Goal: Information Seeking & Learning: Compare options

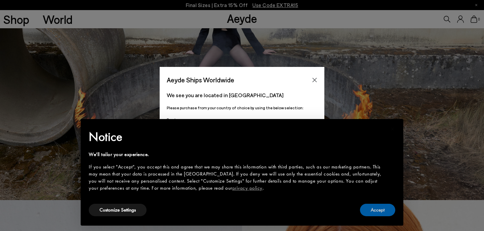
click at [369, 214] on button "Accept" at bounding box center [377, 210] width 35 height 12
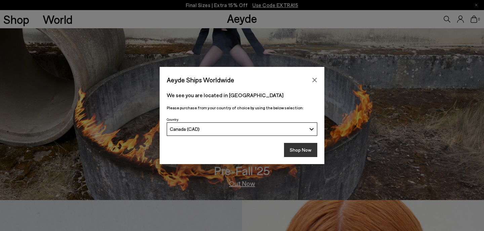
click at [299, 153] on button "Shop Now" at bounding box center [300, 150] width 33 height 14
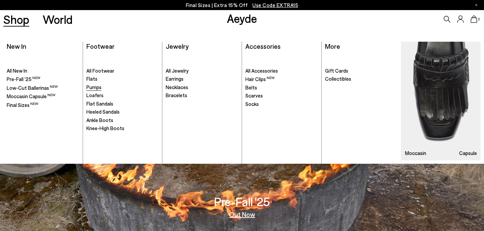
click at [96, 85] on span "Pumps" at bounding box center [93, 87] width 15 height 6
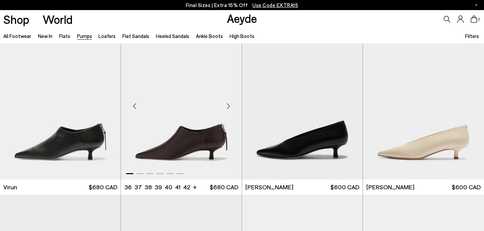
scroll to position [21, 0]
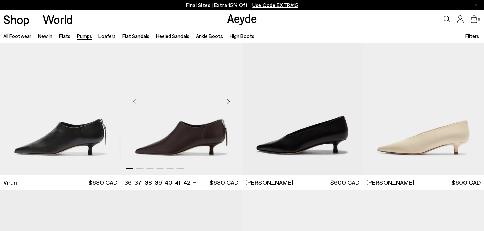
click at [229, 101] on div "Next slide" at bounding box center [228, 101] width 20 height 20
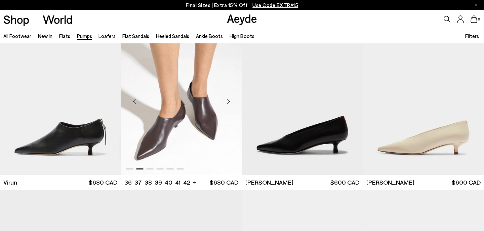
click at [229, 101] on div "Next slide" at bounding box center [228, 101] width 20 height 20
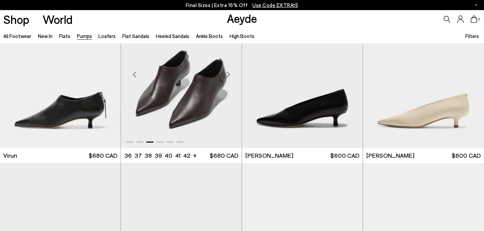
scroll to position [50, 0]
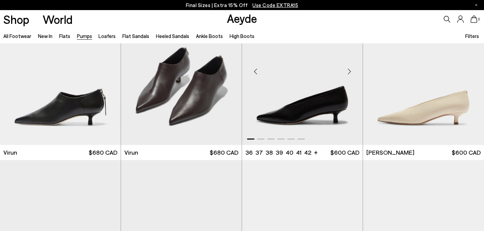
click at [351, 71] on div "Next slide" at bounding box center [349, 72] width 20 height 20
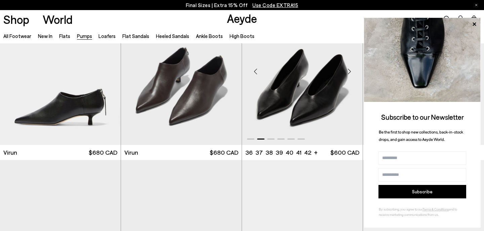
click at [351, 71] on div "Next slide" at bounding box center [349, 72] width 20 height 20
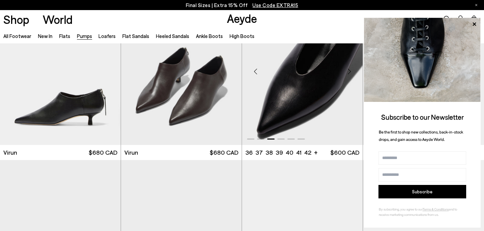
click at [351, 71] on div "Next slide" at bounding box center [349, 72] width 20 height 20
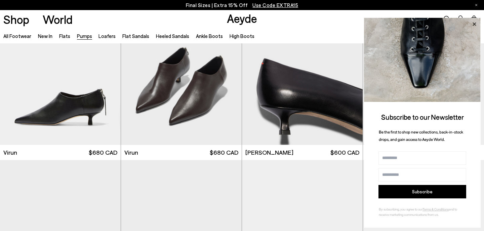
click at [472, 22] on icon at bounding box center [474, 24] width 9 height 9
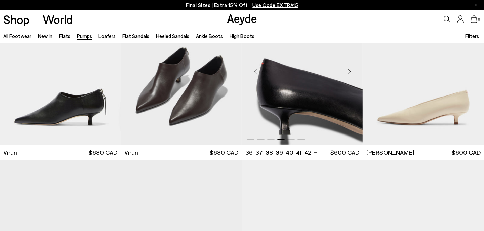
click at [349, 71] on div "Next slide" at bounding box center [349, 72] width 20 height 20
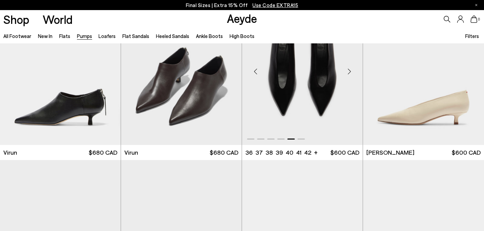
click at [349, 71] on div "Next slide" at bounding box center [349, 72] width 20 height 20
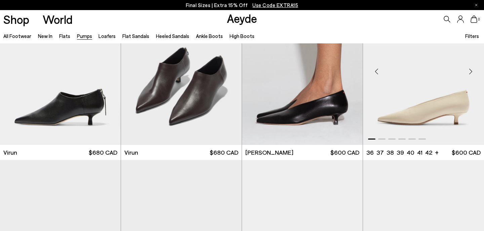
click at [471, 71] on div "Next slide" at bounding box center [471, 72] width 20 height 20
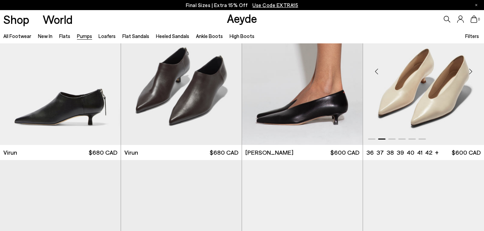
click at [471, 71] on div "Next slide" at bounding box center [471, 72] width 20 height 20
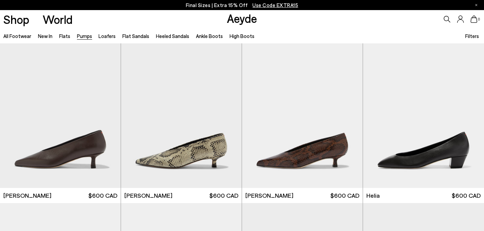
scroll to position [175, 0]
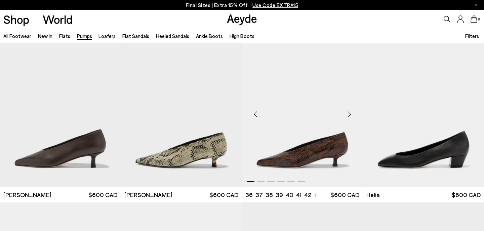
click at [349, 113] on div "Next slide" at bounding box center [349, 114] width 20 height 20
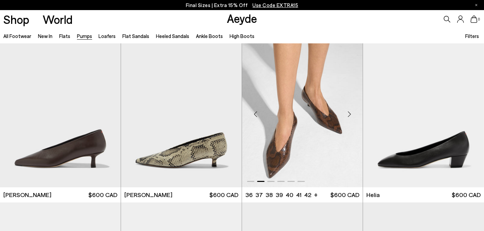
click at [349, 113] on div "Next slide" at bounding box center [349, 114] width 20 height 20
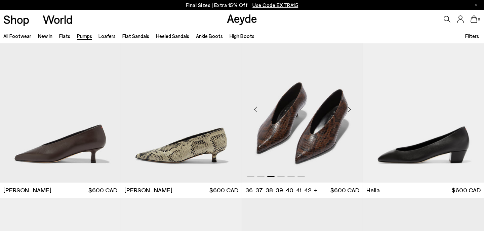
scroll to position [181, 0]
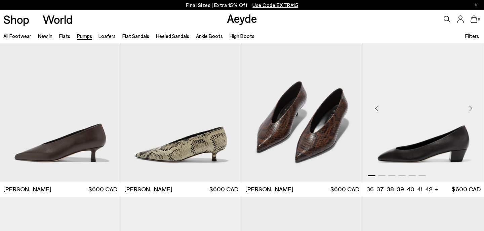
click at [470, 107] on div "Next slide" at bounding box center [471, 108] width 20 height 20
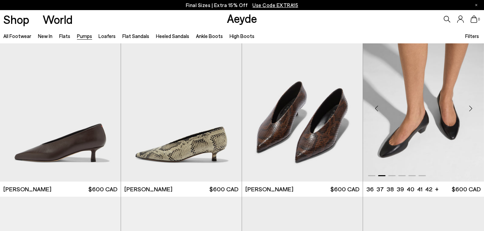
click at [470, 107] on div "Next slide" at bounding box center [471, 108] width 20 height 20
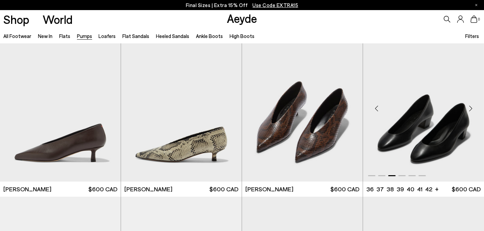
click at [470, 107] on div "Next slide" at bounding box center [471, 108] width 20 height 20
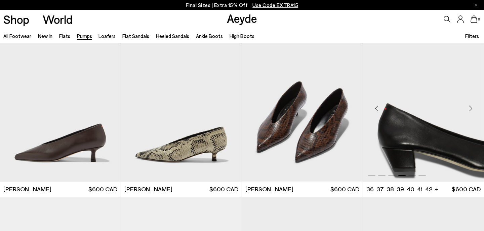
click at [470, 107] on div "Next slide" at bounding box center [471, 108] width 20 height 20
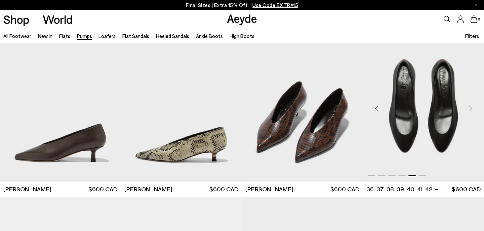
click at [470, 107] on div "Next slide" at bounding box center [471, 108] width 20 height 20
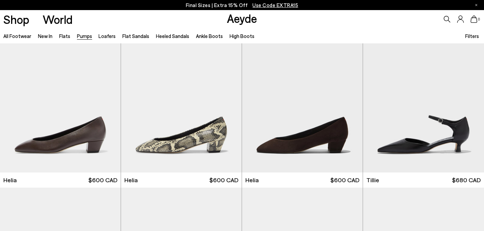
scroll to position [357, 0]
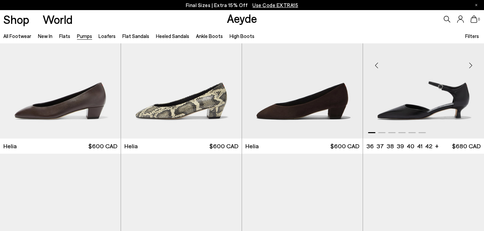
scroll to position [391, 0]
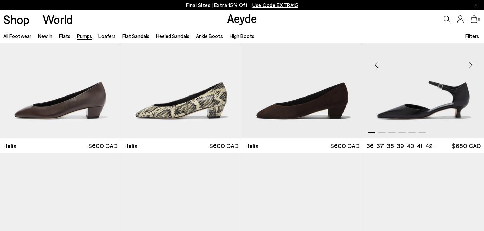
click at [470, 67] on div "Next slide" at bounding box center [471, 65] width 20 height 20
click at [470, 64] on div "Next slide" at bounding box center [471, 65] width 20 height 20
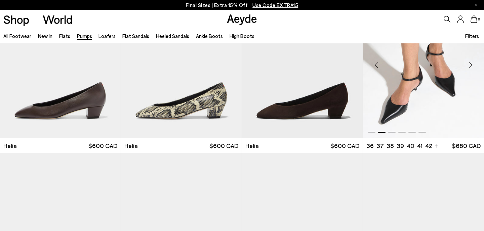
click at [470, 64] on div "Next slide" at bounding box center [471, 65] width 20 height 20
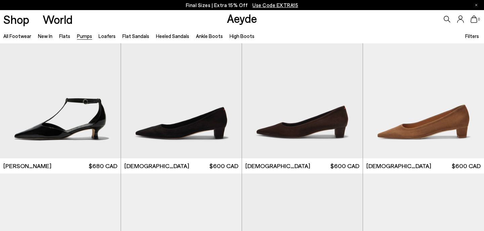
scroll to position [710, 0]
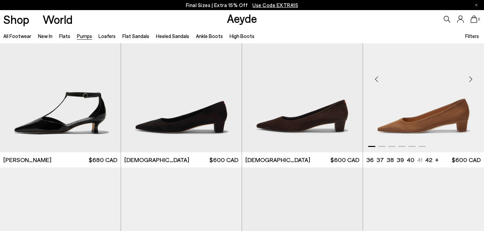
click at [473, 77] on div "Next slide" at bounding box center [471, 79] width 20 height 20
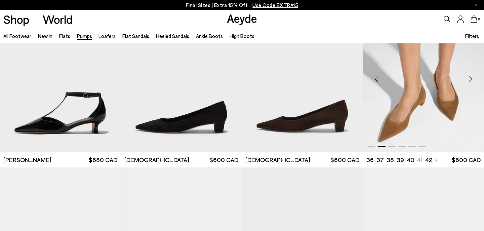
click at [471, 78] on div "Next slide" at bounding box center [471, 79] width 20 height 20
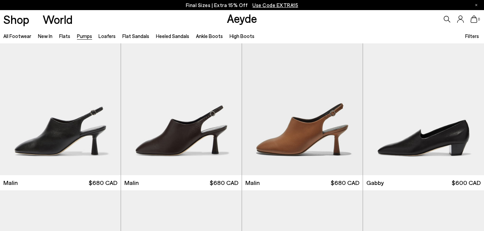
scroll to position [856, 0]
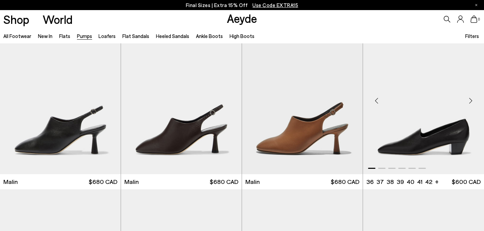
click at [470, 101] on div "Next slide" at bounding box center [471, 101] width 20 height 20
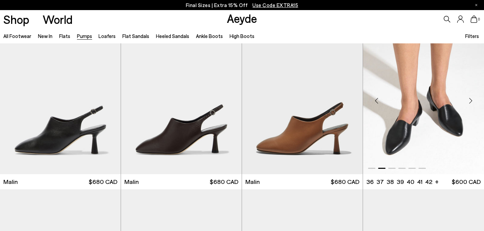
click at [470, 101] on div "Next slide" at bounding box center [471, 101] width 20 height 20
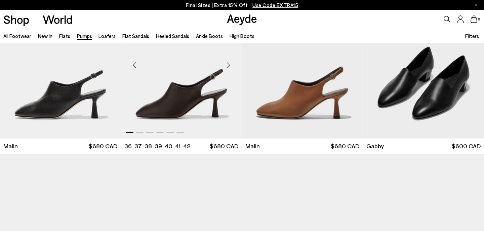
scroll to position [891, 0]
click at [228, 63] on div "Next slide" at bounding box center [228, 65] width 20 height 20
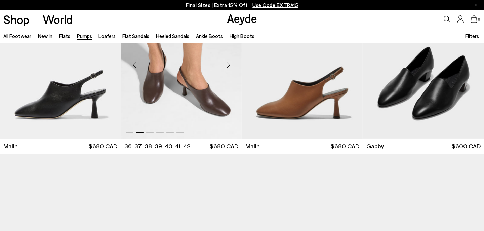
click at [228, 63] on div "Next slide" at bounding box center [228, 65] width 20 height 20
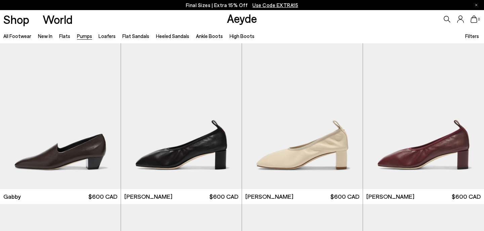
scroll to position [1008, 0]
click at [228, 114] on div "Next slide" at bounding box center [228, 116] width 20 height 20
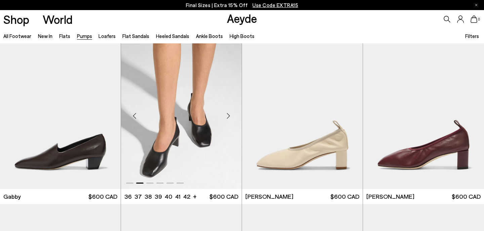
click at [228, 114] on div "Next slide" at bounding box center [228, 116] width 20 height 20
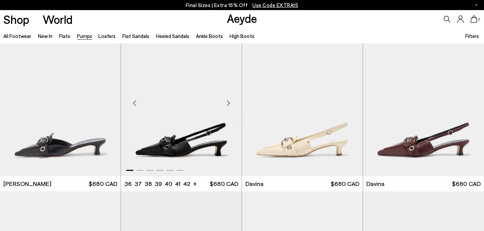
scroll to position [1188, 0]
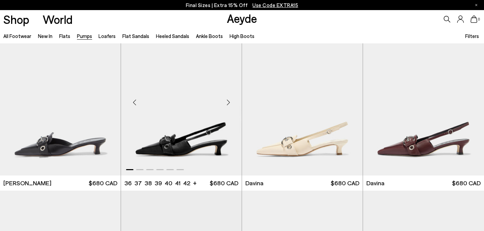
click at [228, 101] on div "Next slide" at bounding box center [228, 102] width 20 height 20
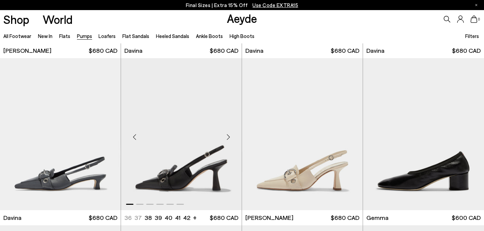
scroll to position [1323, 0]
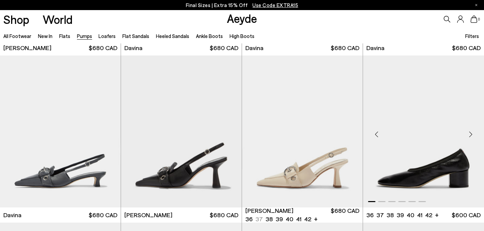
click at [470, 135] on div "Next slide" at bounding box center [471, 134] width 20 height 20
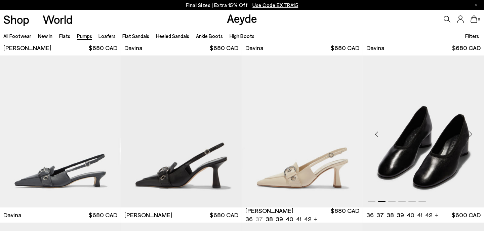
click at [470, 135] on div "Next slide" at bounding box center [471, 134] width 20 height 20
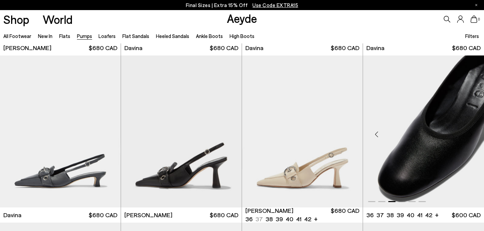
click at [470, 135] on div "Next slide" at bounding box center [471, 134] width 20 height 20
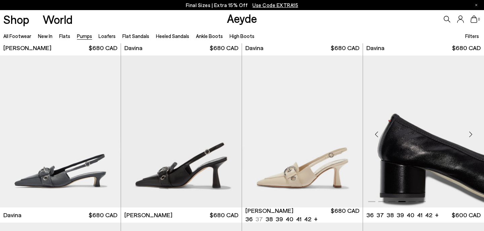
click at [470, 135] on div "Next slide" at bounding box center [471, 134] width 20 height 20
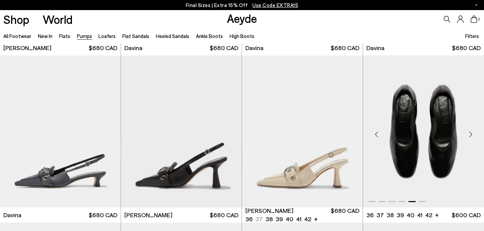
click at [470, 135] on div "Next slide" at bounding box center [471, 134] width 20 height 20
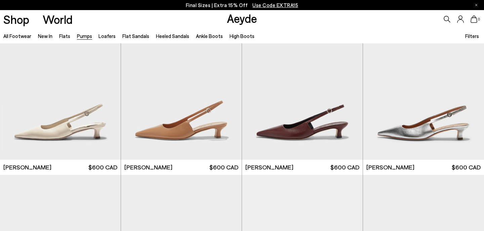
scroll to position [1705, 0]
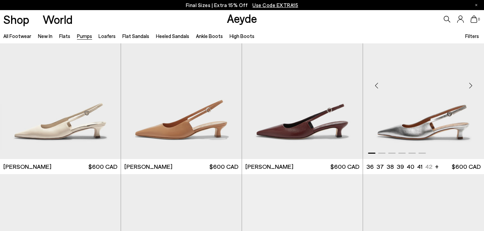
click at [470, 86] on div "Next slide" at bounding box center [471, 86] width 20 height 20
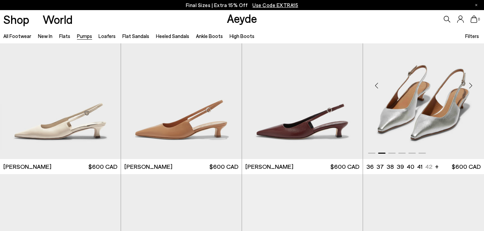
click at [470, 86] on div "Next slide" at bounding box center [471, 86] width 20 height 20
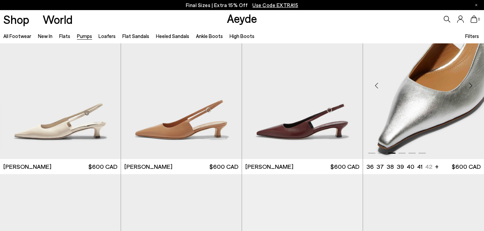
click at [470, 86] on div "Next slide" at bounding box center [471, 86] width 20 height 20
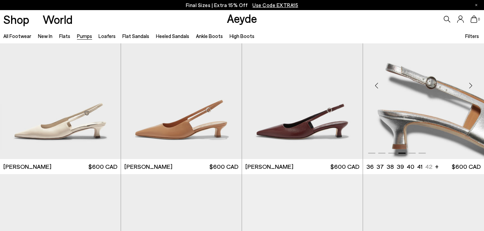
click at [470, 86] on div "Next slide" at bounding box center [471, 86] width 20 height 20
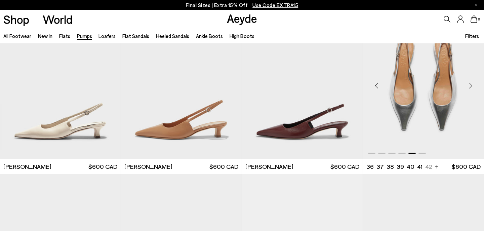
click at [470, 86] on div "Next slide" at bounding box center [471, 86] width 20 height 20
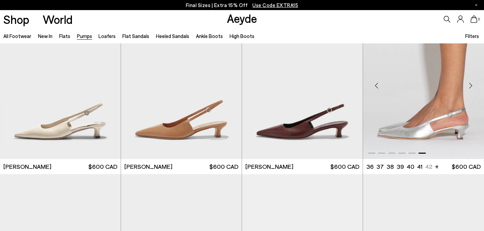
click at [470, 86] on div "Next slide" at bounding box center [471, 86] width 20 height 20
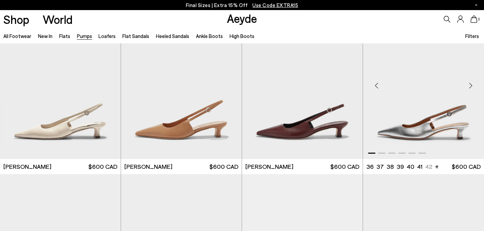
click at [470, 86] on div "Next slide" at bounding box center [471, 86] width 20 height 20
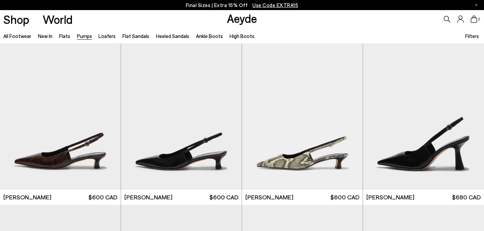
scroll to position [1842, 0]
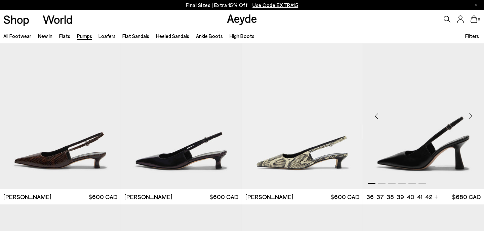
click at [470, 113] on div "Next slide" at bounding box center [471, 116] width 20 height 20
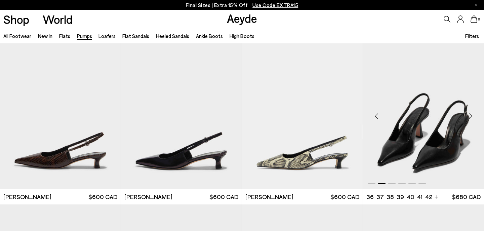
click at [470, 113] on div "Next slide" at bounding box center [471, 116] width 20 height 20
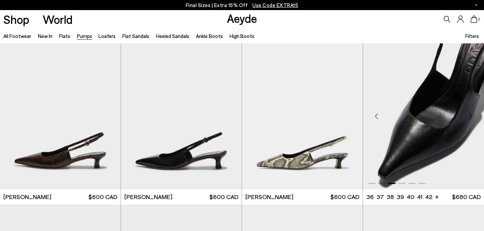
click at [470, 113] on div "Next slide" at bounding box center [471, 116] width 20 height 20
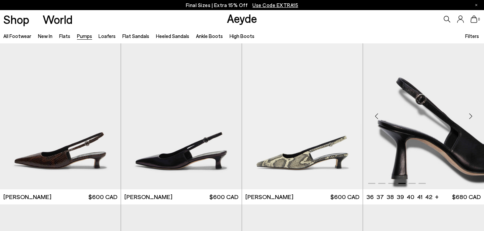
click at [470, 113] on div "Next slide" at bounding box center [471, 116] width 20 height 20
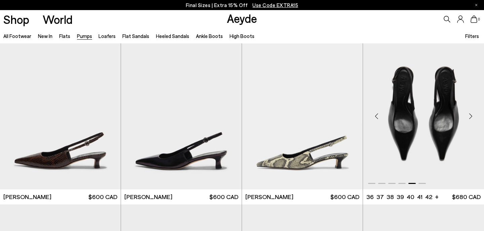
click at [470, 113] on div "Next slide" at bounding box center [471, 116] width 20 height 20
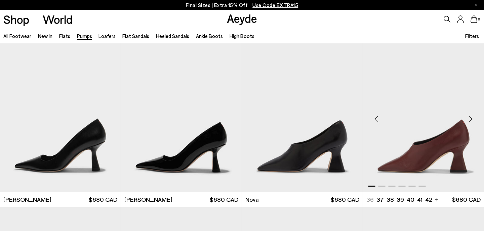
scroll to position [2174, 0]
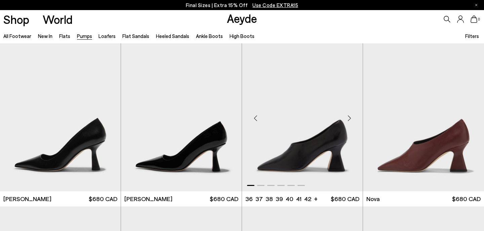
click at [350, 116] on div "Next slide" at bounding box center [349, 118] width 20 height 20
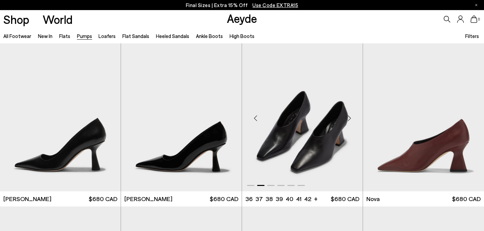
click at [350, 116] on div "Next slide" at bounding box center [349, 118] width 20 height 20
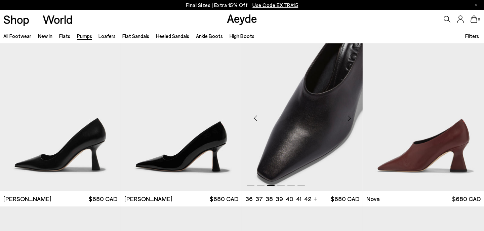
click at [350, 116] on div "Next slide" at bounding box center [349, 118] width 20 height 20
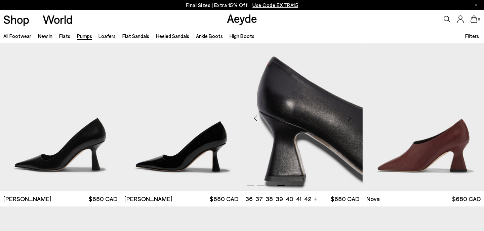
click at [350, 116] on div "Next slide" at bounding box center [349, 118] width 20 height 20
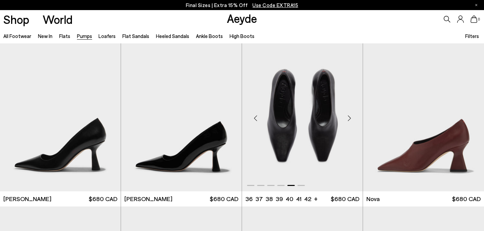
click at [350, 116] on div "Next slide" at bounding box center [349, 118] width 20 height 20
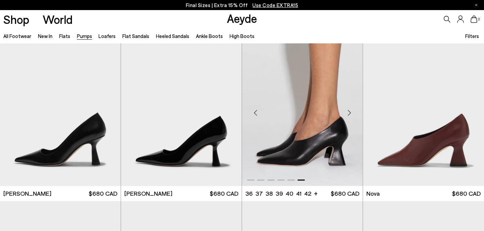
scroll to position [2181, 0]
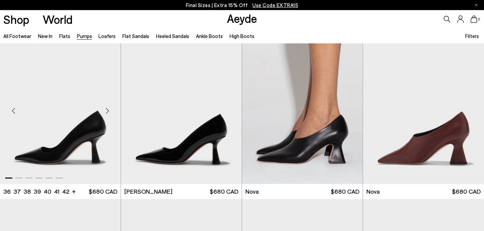
click at [108, 109] on div "Next slide" at bounding box center [107, 111] width 20 height 20
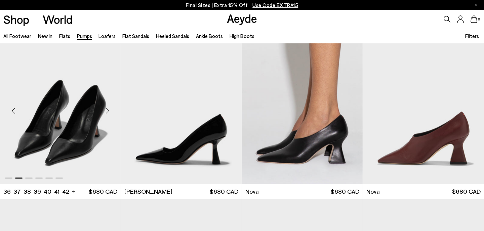
click at [108, 109] on div "Next slide" at bounding box center [107, 111] width 20 height 20
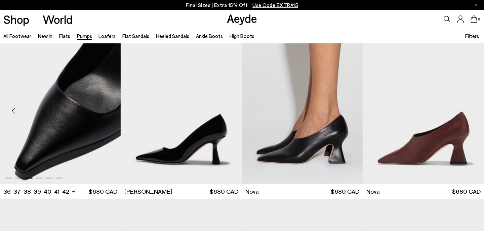
click at [108, 109] on div "Next slide" at bounding box center [107, 111] width 20 height 20
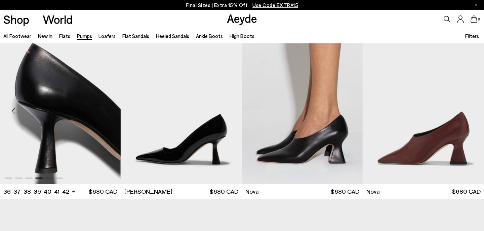
click at [108, 109] on div "Next slide" at bounding box center [107, 111] width 20 height 20
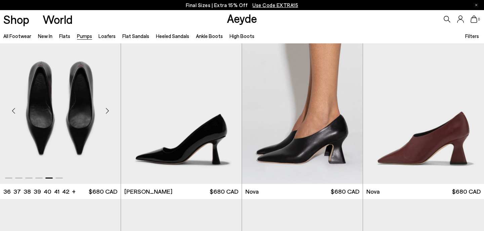
click at [108, 109] on div "Next slide" at bounding box center [107, 111] width 20 height 20
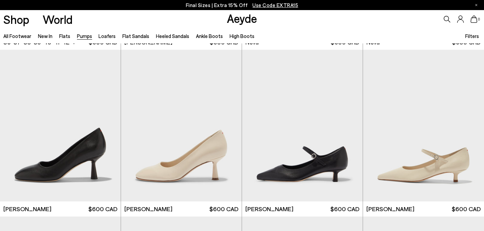
scroll to position [2332, 0]
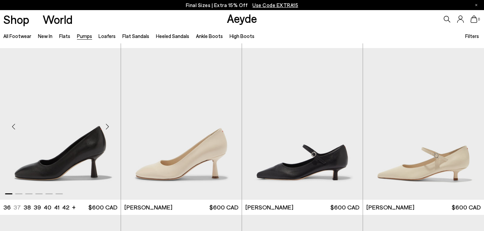
click at [106, 123] on div "Next slide" at bounding box center [107, 126] width 20 height 20
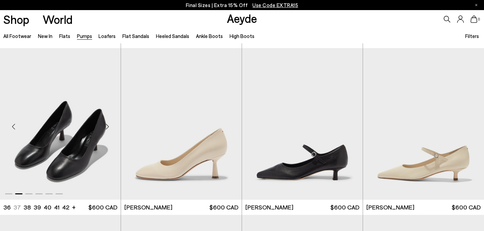
click at [106, 123] on div "Next slide" at bounding box center [107, 126] width 20 height 20
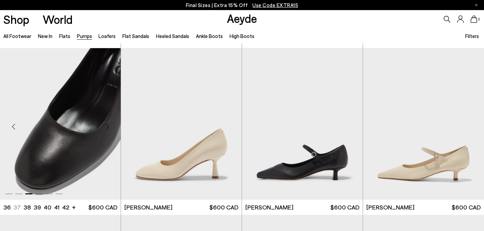
click at [106, 123] on div "Next slide" at bounding box center [107, 126] width 20 height 20
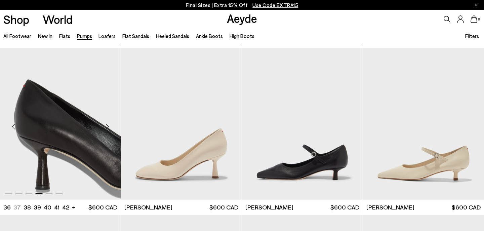
click at [106, 123] on div "Next slide" at bounding box center [107, 126] width 20 height 20
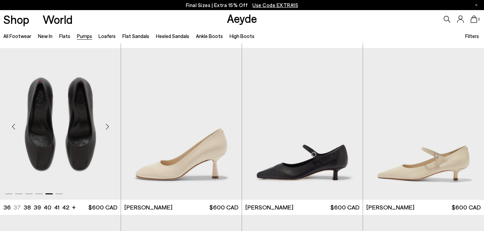
click at [106, 123] on div "Next slide" at bounding box center [107, 126] width 20 height 20
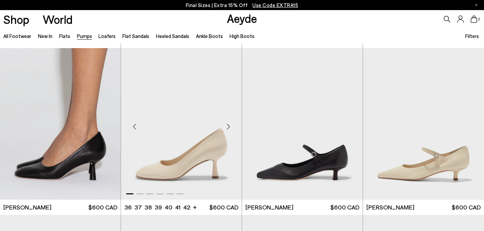
click at [227, 126] on div "Next slide" at bounding box center [228, 126] width 20 height 20
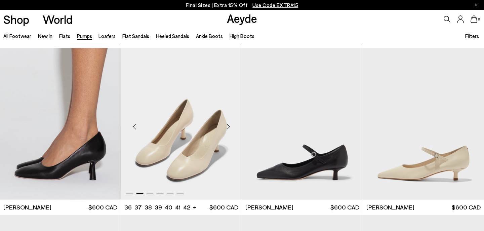
click at [227, 126] on div "Next slide" at bounding box center [228, 126] width 20 height 20
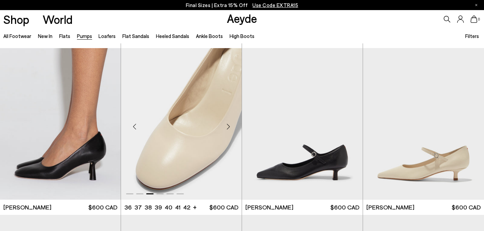
click at [227, 126] on div "Next slide" at bounding box center [228, 126] width 20 height 20
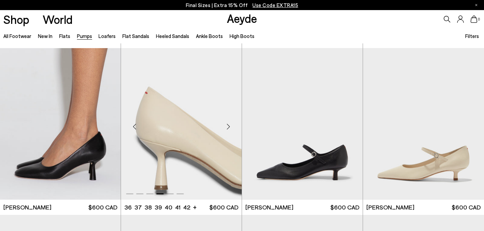
click at [227, 126] on div "Next slide" at bounding box center [228, 126] width 20 height 20
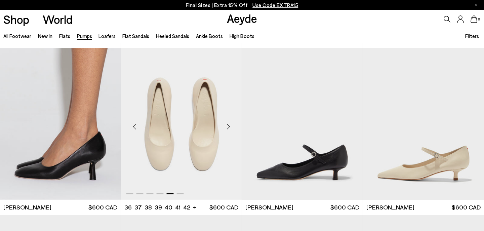
click at [227, 126] on div "Next slide" at bounding box center [228, 126] width 20 height 20
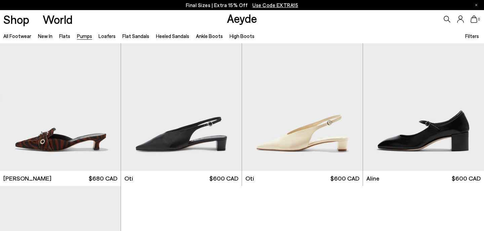
scroll to position [2696, 0]
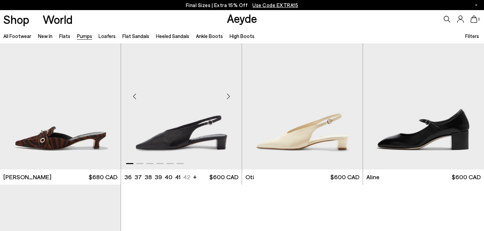
click at [230, 93] on div "Next slide" at bounding box center [228, 96] width 20 height 20
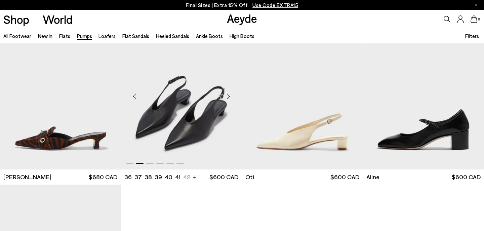
click at [230, 93] on div "Next slide" at bounding box center [228, 96] width 20 height 20
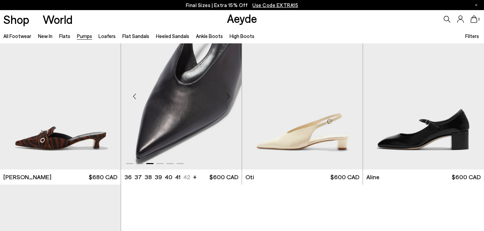
click at [230, 93] on div "Next slide" at bounding box center [228, 96] width 20 height 20
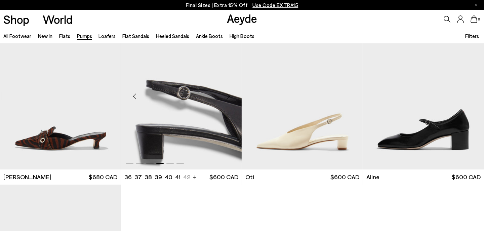
click at [230, 93] on div "Next slide" at bounding box center [228, 96] width 20 height 20
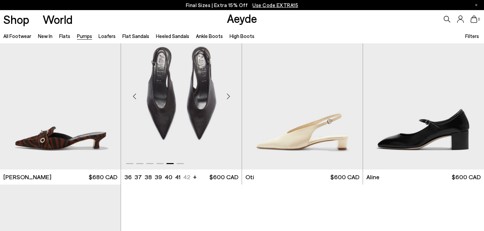
click at [230, 93] on div "Next slide" at bounding box center [228, 96] width 20 height 20
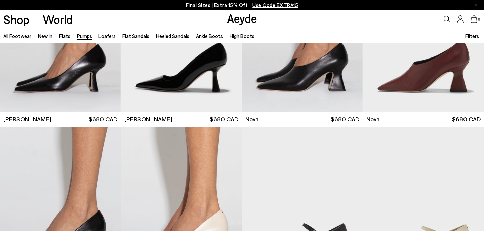
scroll to position [1676, 0]
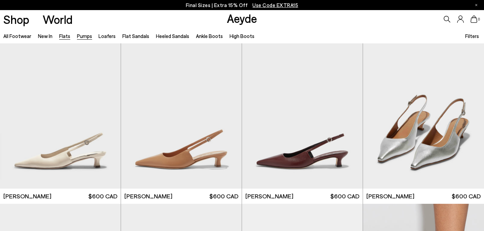
click at [66, 37] on link "Flats" at bounding box center [64, 36] width 11 height 6
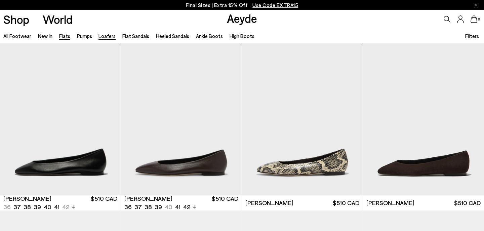
click at [112, 34] on link "Loafers" at bounding box center [107, 36] width 17 height 6
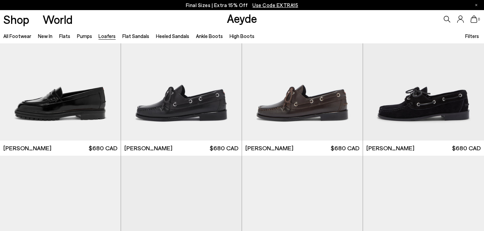
scroll to position [556, 0]
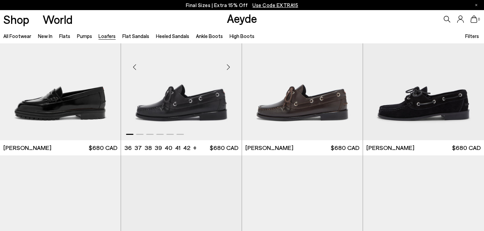
click at [227, 66] on div "Next slide" at bounding box center [228, 67] width 20 height 20
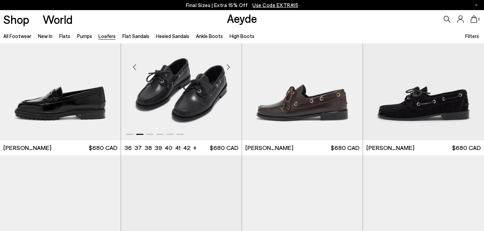
click at [227, 66] on div "Next slide" at bounding box center [228, 67] width 20 height 20
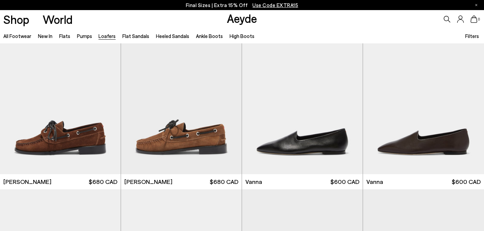
scroll to position [692, 0]
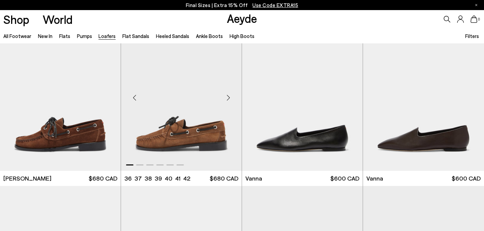
click at [230, 95] on div "Next slide" at bounding box center [228, 98] width 20 height 20
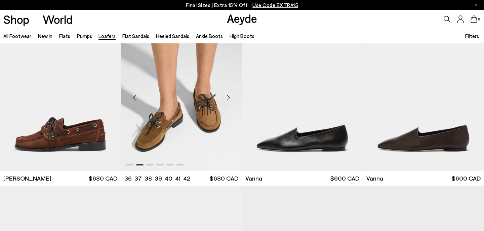
click at [230, 95] on div "Next slide" at bounding box center [228, 98] width 20 height 20
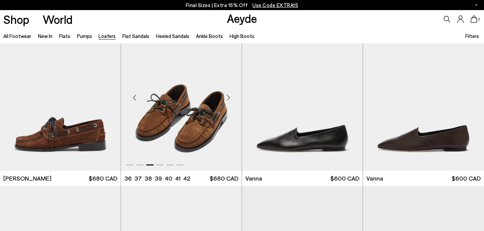
click at [230, 95] on div "Next slide" at bounding box center [228, 98] width 20 height 20
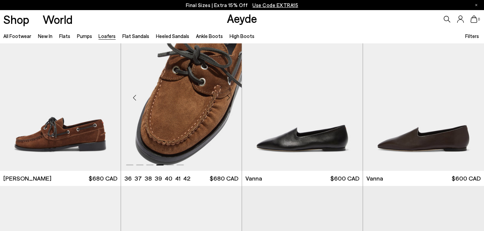
click at [230, 95] on div "Next slide" at bounding box center [228, 98] width 20 height 20
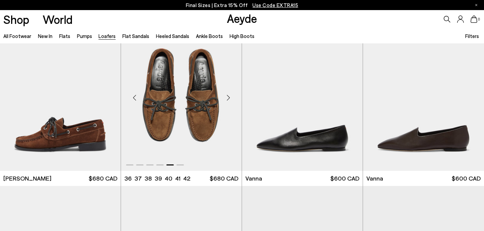
click at [230, 95] on div "Next slide" at bounding box center [228, 98] width 20 height 20
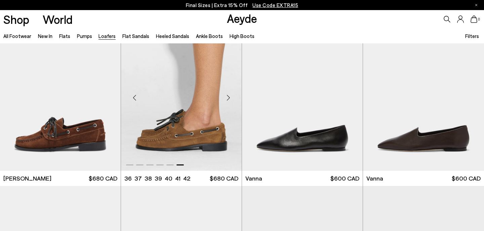
click at [230, 95] on div "Next slide" at bounding box center [228, 98] width 20 height 20
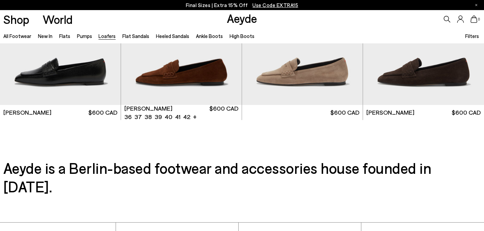
scroll to position [1259, 0]
